Goal: Task Accomplishment & Management: Complete application form

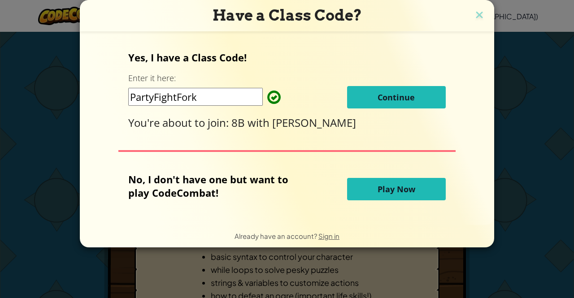
click at [396, 98] on span "Continue" at bounding box center [396, 97] width 37 height 11
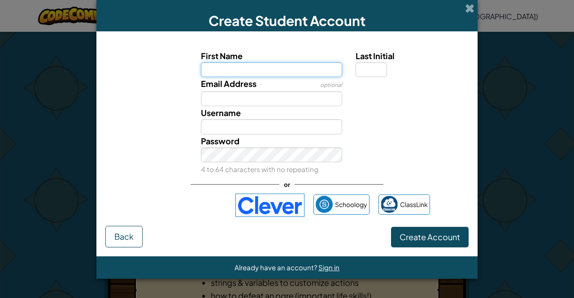
click at [267, 76] on input "First Name" at bounding box center [272, 69] width 142 height 15
type input "YuelT"
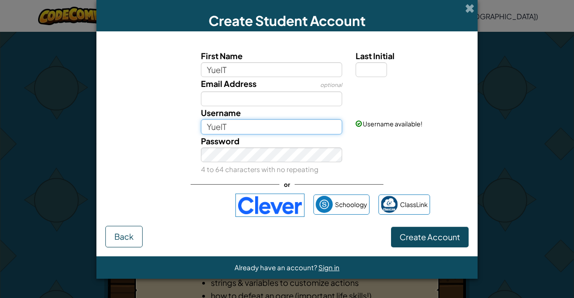
click at [259, 130] on input "YuelT" at bounding box center [272, 126] width 142 height 15
type input "Y"
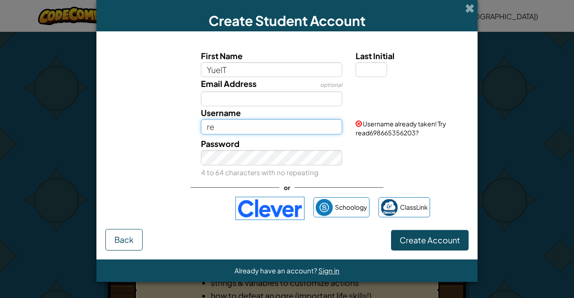
type input "r"
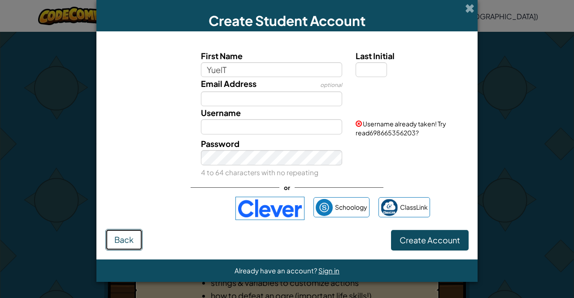
click at [124, 241] on button "Back" at bounding box center [123, 240] width 37 height 22
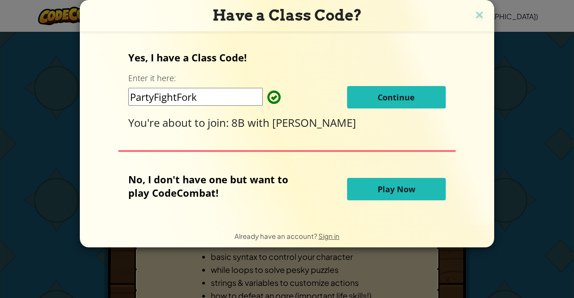
click at [401, 96] on span "Continue" at bounding box center [396, 97] width 37 height 11
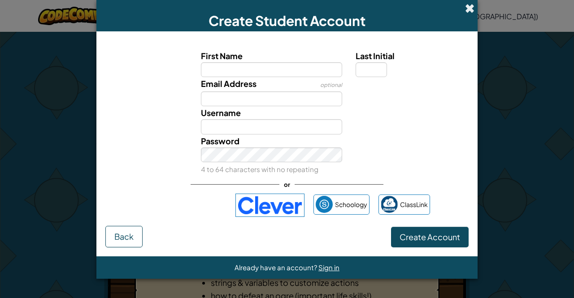
click at [472, 7] on span at bounding box center [469, 8] width 9 height 9
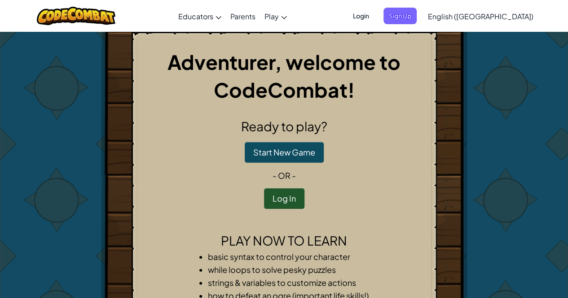
click at [374, 9] on span "Login" at bounding box center [360, 16] width 27 height 17
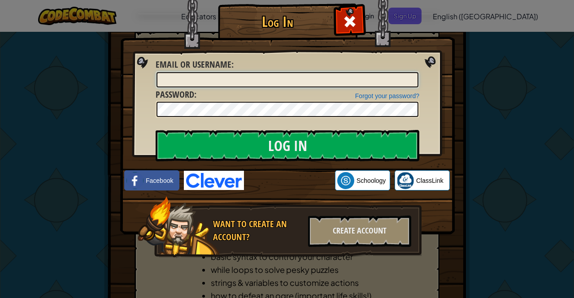
click at [255, 83] on input "Email or Username :" at bounding box center [288, 79] width 262 height 15
click at [430, 53] on img at bounding box center [287, 104] width 335 height 261
